Goal: Task Accomplishment & Management: Use online tool/utility

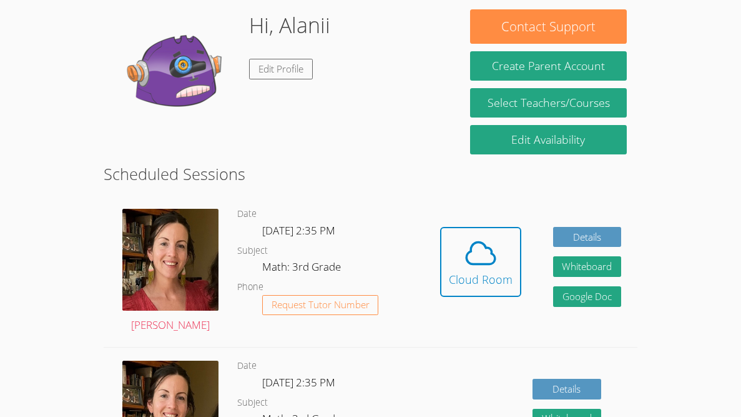
scroll to position [204, 0]
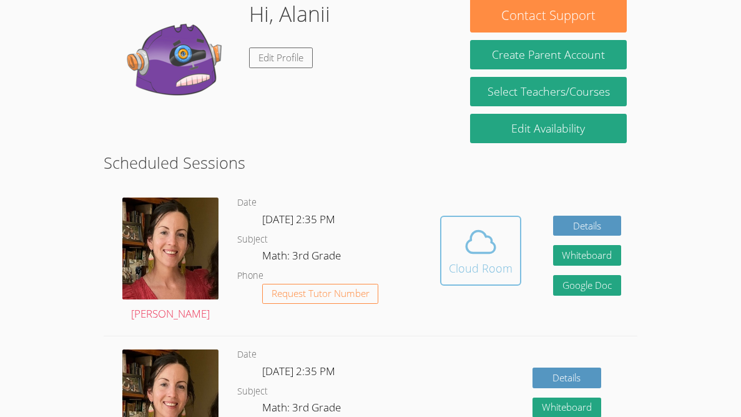
click at [470, 228] on icon at bounding box center [480, 241] width 35 height 35
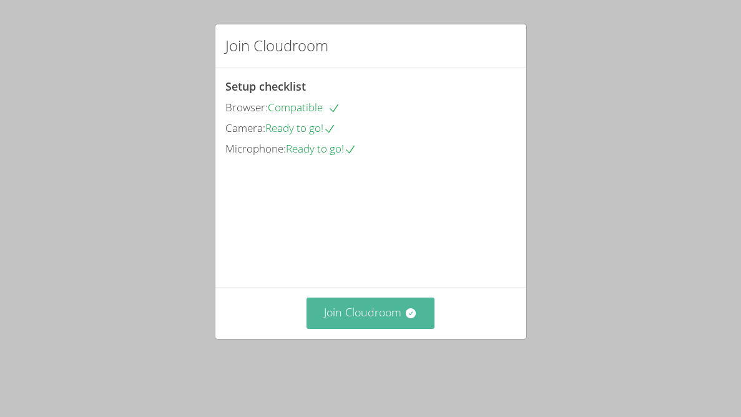
click at [386, 328] on button "Join Cloudroom" at bounding box center [371, 312] width 128 height 31
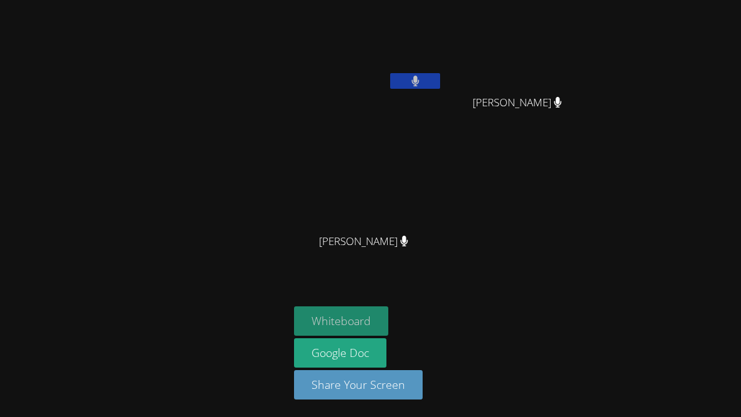
click at [334, 315] on button "Whiteboard" at bounding box center [341, 320] width 94 height 29
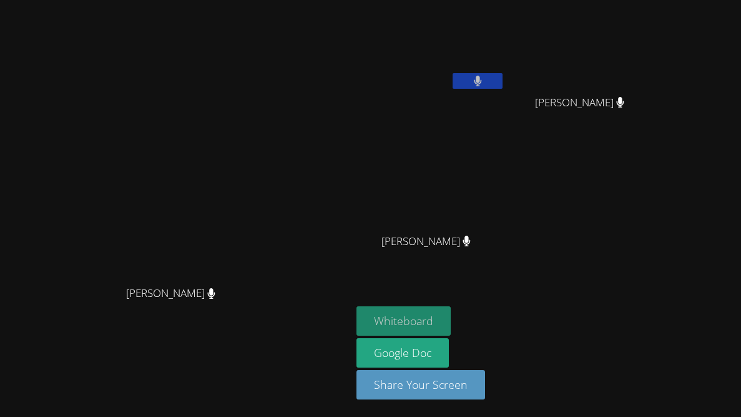
click at [451, 320] on button "Whiteboard" at bounding box center [404, 320] width 94 height 29
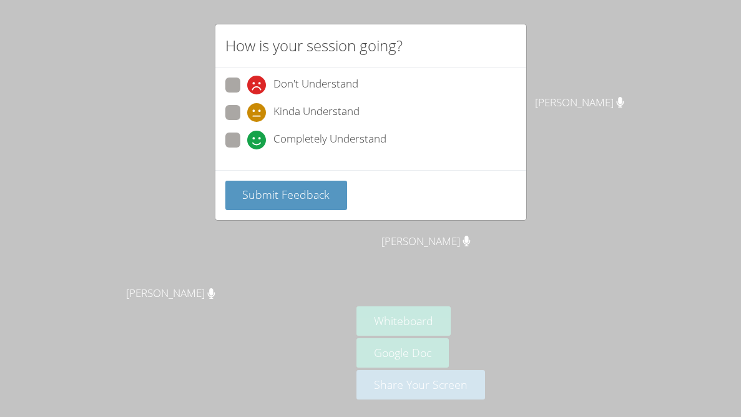
click at [247, 149] on span at bounding box center [247, 149] width 0 height 0
click at [247, 142] on input "Completely Understand" at bounding box center [252, 137] width 11 height 11
radio input "true"
click at [262, 192] on span "Submit Feedback" at bounding box center [285, 194] width 87 height 15
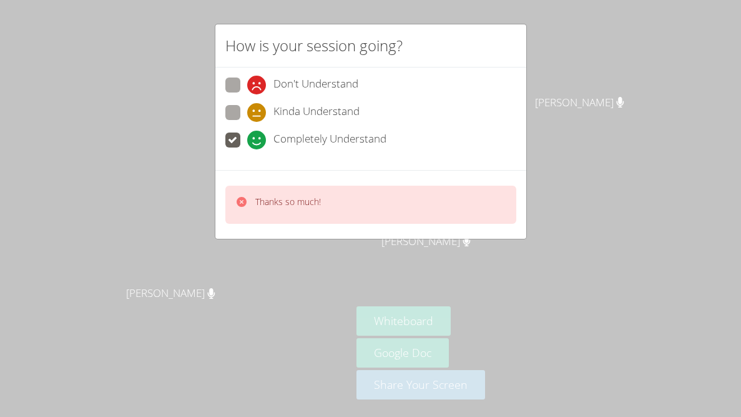
click at [226, 251] on div "How is your session going? Don't Understand Kinda Understand Completely Underst…" at bounding box center [370, 208] width 741 height 417
click at [242, 197] on icon at bounding box center [242, 202] width 10 height 10
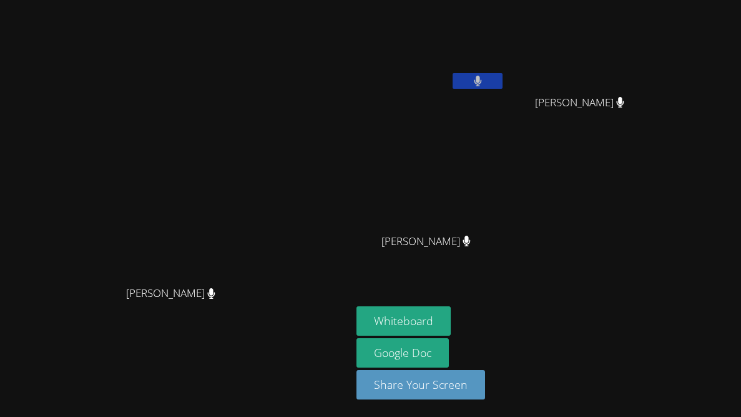
click at [242, 197] on video at bounding box center [175, 183] width 187 height 192
